Goal: Contribute content: Add original content to the website for others to see

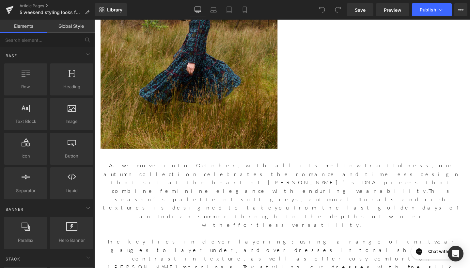
scroll to position [232, 0]
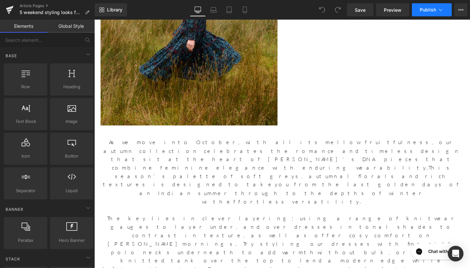
click at [431, 11] on span "Publish" at bounding box center [428, 9] width 16 height 5
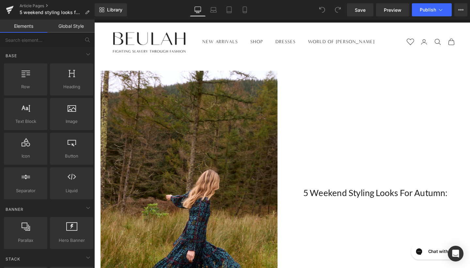
scroll to position [11, 0]
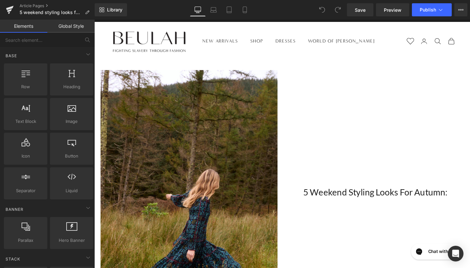
click at [453, 43] on icon "Secondary navigation" at bounding box center [456, 42] width 8 height 8
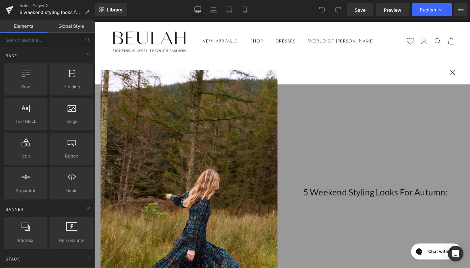
click at [430, 55] on x-header "Beulah London Navigation menu NEW ARRIVALS SHOP PRODUCT Shop All Dresses Knitwe…" at bounding box center [291, 42] width 395 height 41
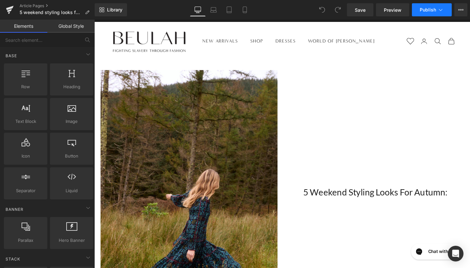
click at [433, 11] on span "Publish" at bounding box center [428, 9] width 16 height 5
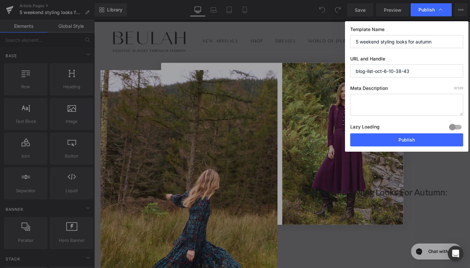
click at [414, 70] on input "blog-list-oct-6-10-38-43" at bounding box center [407, 70] width 113 height 13
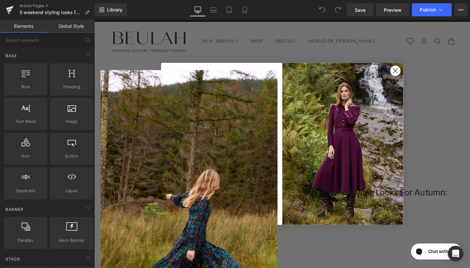
click at [94, 20] on div at bounding box center [94, 20] width 0 height 0
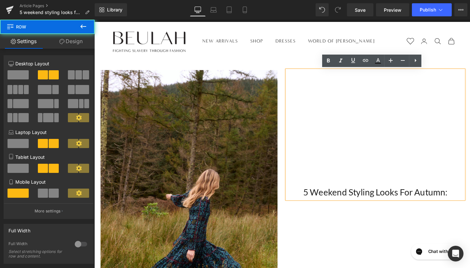
click at [452, 64] on div "Image 5 Weekend Styling Looks For Autumn: Heading Row" at bounding box center [292, 209] width 392 height 292
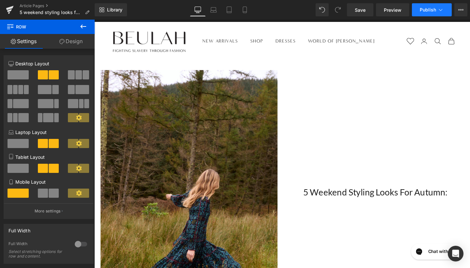
click at [431, 7] on button "Publish" at bounding box center [432, 9] width 40 height 13
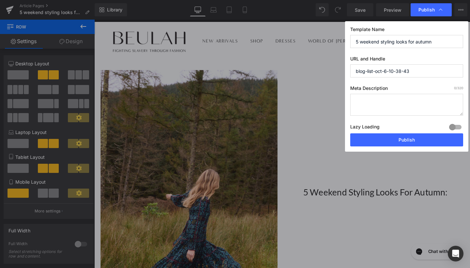
click at [417, 67] on input "blog-list-oct-6-10-38-43" at bounding box center [407, 70] width 113 height 13
click at [376, 70] on input "blog-list-oct-6-10-38-43" at bounding box center [407, 70] width 113 height 13
click at [443, 71] on input "blog-list-5-weekend-styling-looks-for-sutumnoct-6-10-38-43" at bounding box center [407, 70] width 113 height 13
drag, startPoint x: 457, startPoint y: 72, endPoint x: 465, endPoint y: 72, distance: 7.8
click at [465, 72] on div "Template Name 5 weekend styling looks for autumn URL and Handle blog-list-5-wee…" at bounding box center [406, 86] width 123 height 130
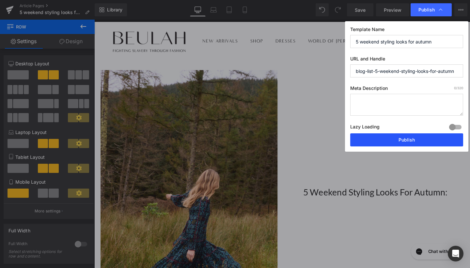
type input "blog-list-5-weekend-styling-looks-for-autumn"
click at [368, 134] on button "Publish" at bounding box center [407, 139] width 113 height 13
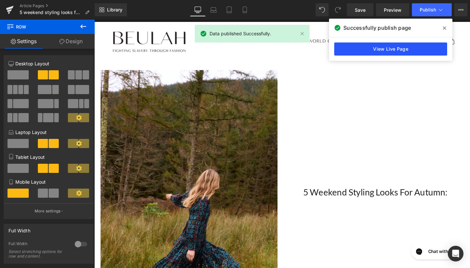
click at [394, 46] on link "View Live Page" at bounding box center [391, 48] width 113 height 13
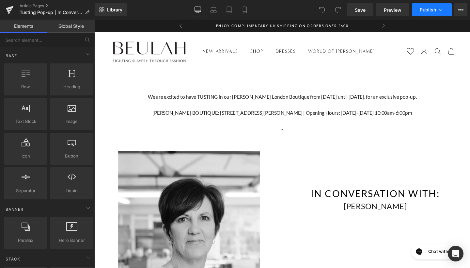
click at [438, 10] on icon at bounding box center [441, 10] width 7 height 7
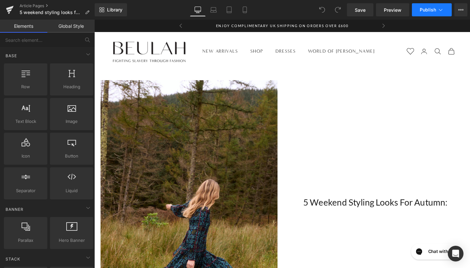
click at [442, 8] on icon at bounding box center [441, 10] width 7 height 7
click at [462, 10] on icon at bounding box center [461, 9] width 5 height 5
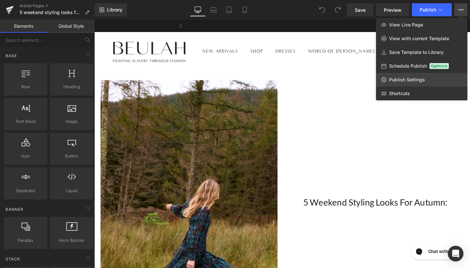
click at [405, 83] on link "Publish Settings" at bounding box center [421, 80] width 91 height 14
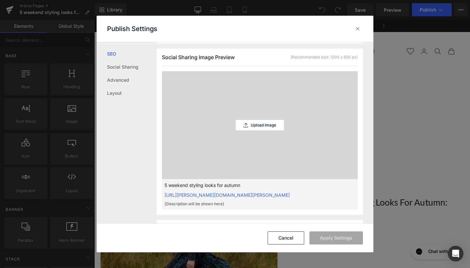
scroll to position [173, 0]
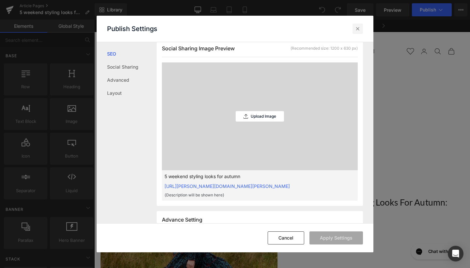
click at [357, 26] on icon at bounding box center [358, 28] width 7 height 7
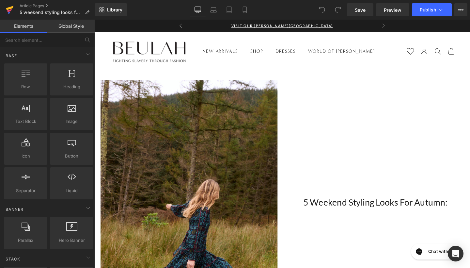
click at [14, 6] on link at bounding box center [10, 10] width 20 height 20
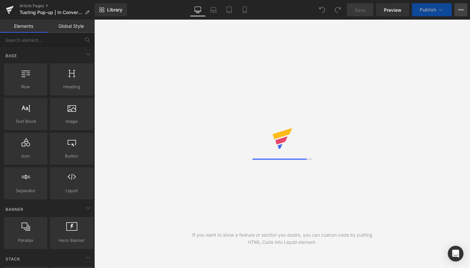
click at [460, 10] on icon at bounding box center [461, 9] width 5 height 5
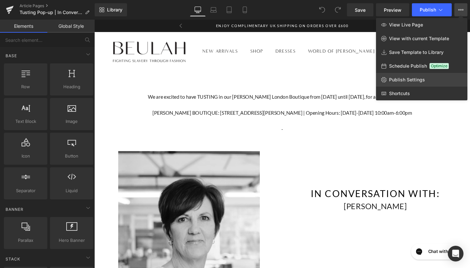
click at [418, 81] on span "Publish Settings" at bounding box center [407, 80] width 36 height 6
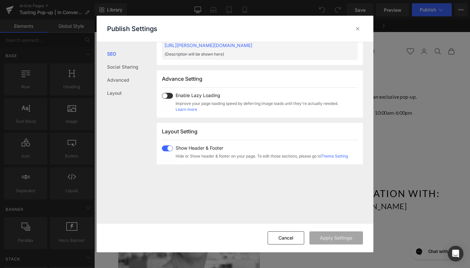
scroll to position [318, 0]
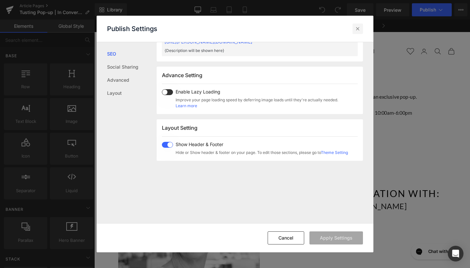
click at [357, 28] on icon at bounding box center [358, 28] width 7 height 7
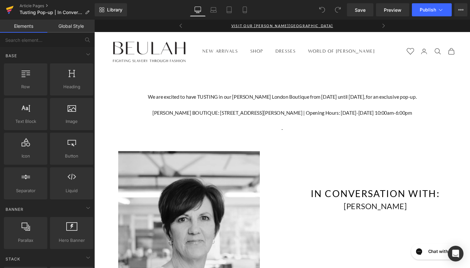
click at [6, 7] on icon at bounding box center [10, 10] width 8 height 16
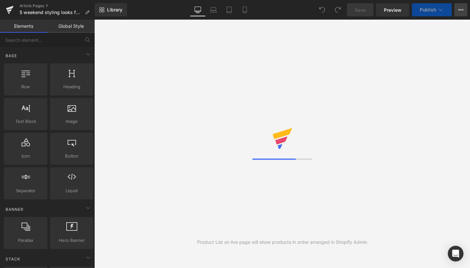
click at [458, 10] on button "View Live Page View with current Template Save Template to Library Schedule Pub…" at bounding box center [461, 9] width 13 height 13
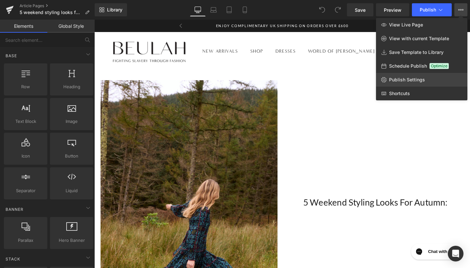
click at [407, 79] on span "Publish Settings" at bounding box center [407, 80] width 36 height 6
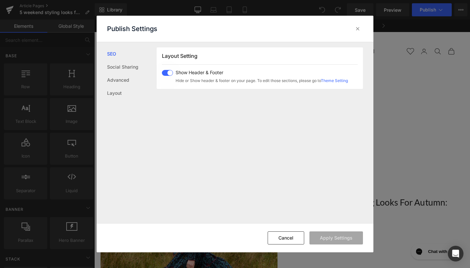
scroll to position [403, 0]
click at [354, 25] on div at bounding box center [358, 29] width 10 height 10
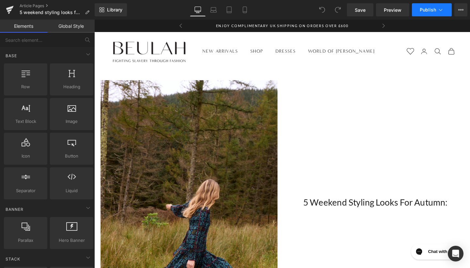
click at [423, 9] on span "Publish" at bounding box center [428, 9] width 16 height 5
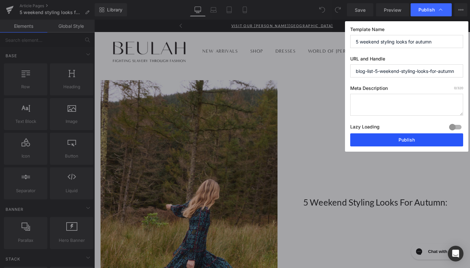
click at [383, 139] on button "Publish" at bounding box center [407, 139] width 113 height 13
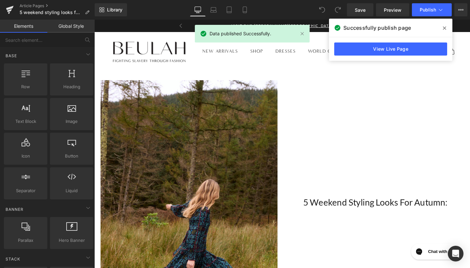
click at [447, 29] on span at bounding box center [445, 28] width 10 height 10
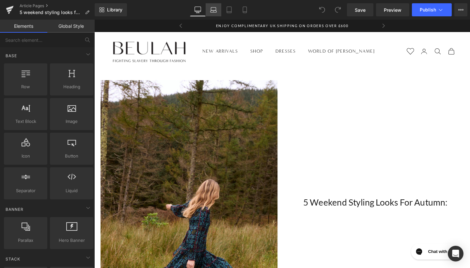
click at [216, 9] on icon at bounding box center [213, 10] width 7 height 7
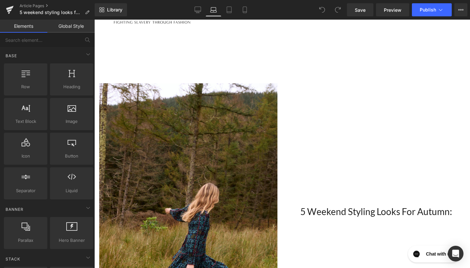
scroll to position [54, 0]
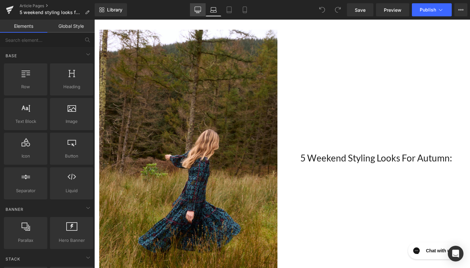
click at [197, 12] on icon at bounding box center [198, 10] width 7 height 7
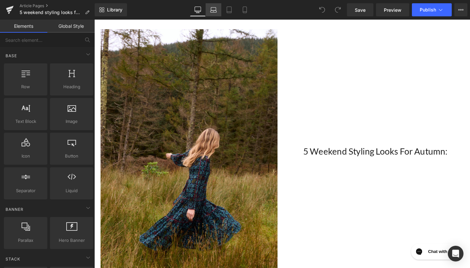
click at [212, 11] on icon at bounding box center [213, 10] width 7 height 7
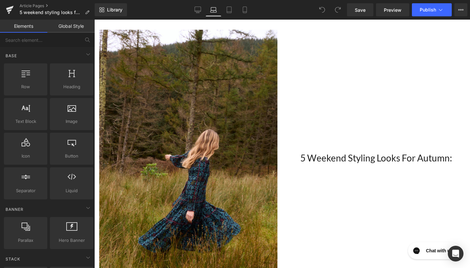
click at [190, 14] on div "Library Laptop Desktop Laptop Tablet Mobile Save Preview Publish Scheduled View…" at bounding box center [283, 9] width 376 height 13
click at [192, 11] on link "Desktop" at bounding box center [198, 9] width 16 height 13
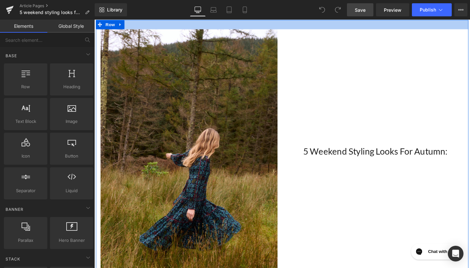
click at [357, 8] on span "Save" at bounding box center [360, 10] width 11 height 7
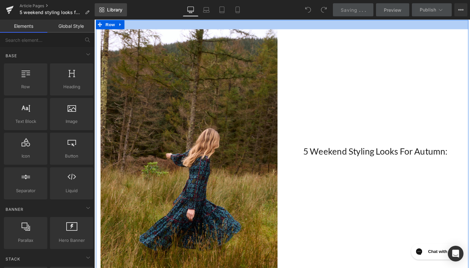
click at [114, 11] on span "Library" at bounding box center [114, 10] width 15 height 6
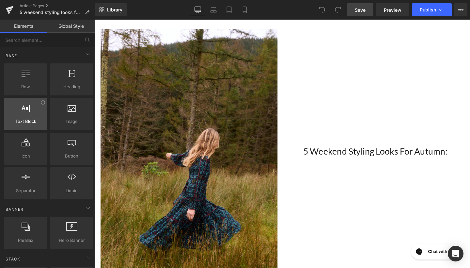
scroll to position [78, 0]
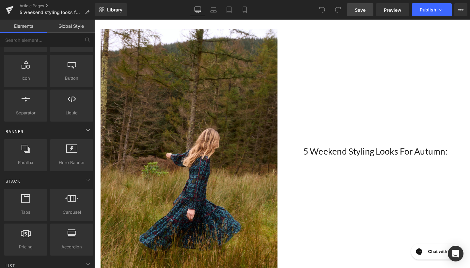
click at [79, 130] on div "Banner" at bounding box center [49, 131] width 92 height 13
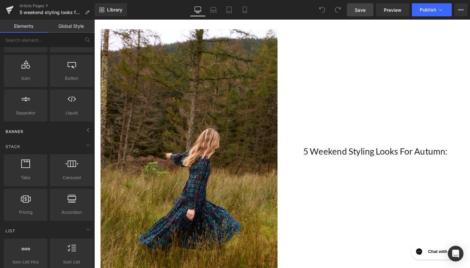
click at [79, 130] on div "Banner" at bounding box center [49, 131] width 92 height 13
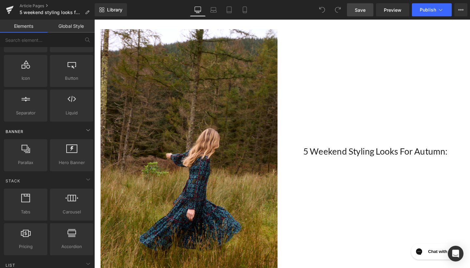
click at [79, 130] on div "Banner" at bounding box center [49, 131] width 92 height 13
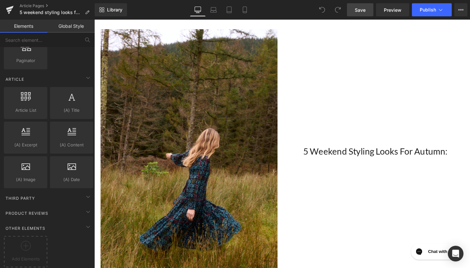
scroll to position [1082, 0]
click at [46, 197] on div "Third Party" at bounding box center [49, 197] width 92 height 13
click at [31, 195] on span "Third Party" at bounding box center [20, 198] width 31 height 6
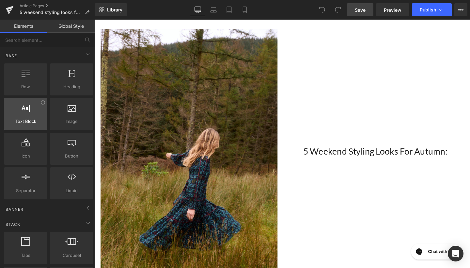
scroll to position [0, 0]
click at [9, 8] on icon at bounding box center [10, 8] width 8 height 4
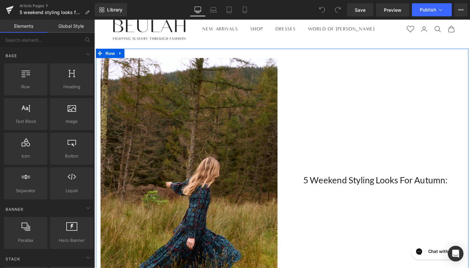
scroll to position [24, 0]
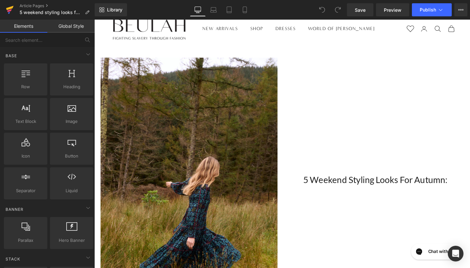
click at [12, 10] on icon at bounding box center [10, 10] width 8 height 16
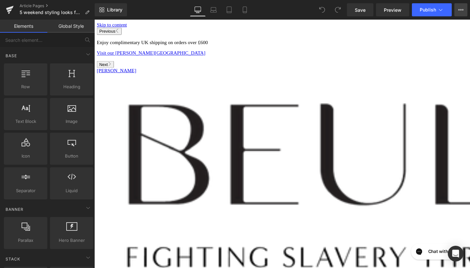
click at [460, 5] on button "View Live Page View with current Template Save Template to Library Schedule Pub…" at bounding box center [461, 9] width 13 height 13
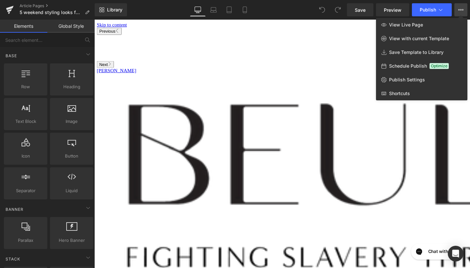
click at [396, 66] on span "Schedule Publish" at bounding box center [408, 66] width 38 height 6
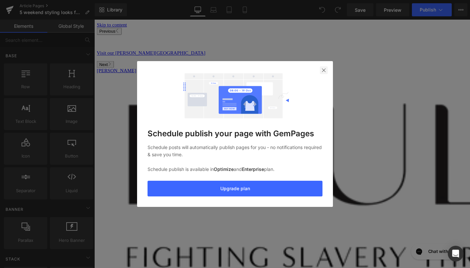
click at [323, 70] on img at bounding box center [323, 70] width 5 height 5
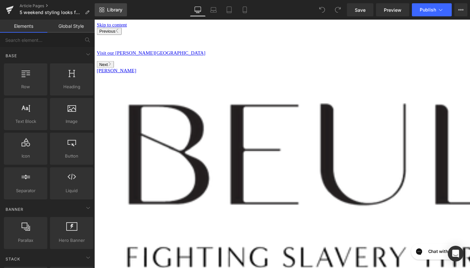
click at [117, 9] on span "Library" at bounding box center [114, 10] width 15 height 6
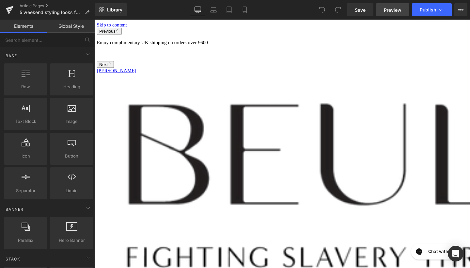
click at [393, 8] on span "Preview" at bounding box center [393, 10] width 18 height 7
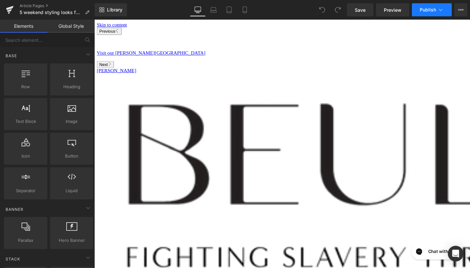
click at [442, 9] on icon at bounding box center [441, 10] width 7 height 7
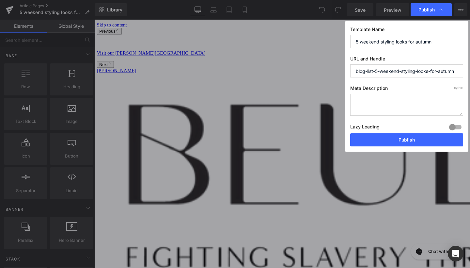
click at [392, 110] on textarea at bounding box center [407, 105] width 113 height 22
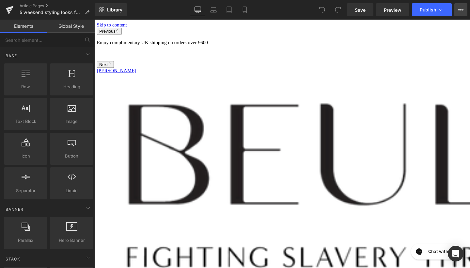
click at [461, 8] on icon at bounding box center [461, 9] width 5 height 5
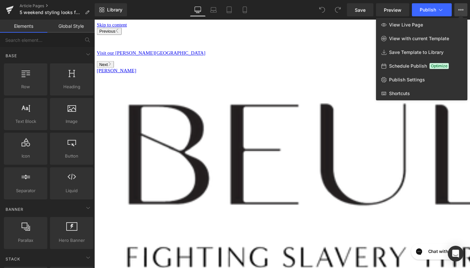
click at [368, 90] on div at bounding box center [282, 144] width 376 height 248
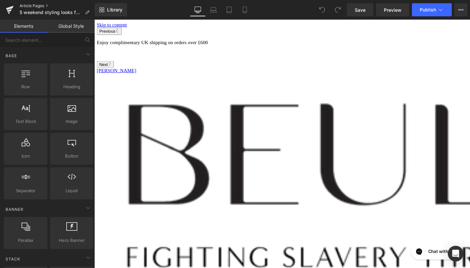
click at [31, 6] on link "Article Pages" at bounding box center [57, 5] width 75 height 5
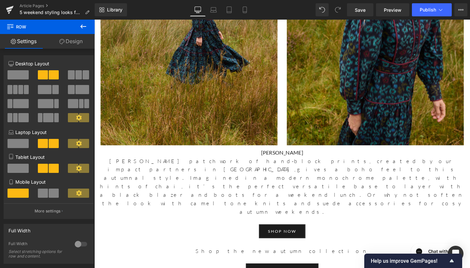
scroll to position [2671, 0]
